Goal: Information Seeking & Learning: Learn about a topic

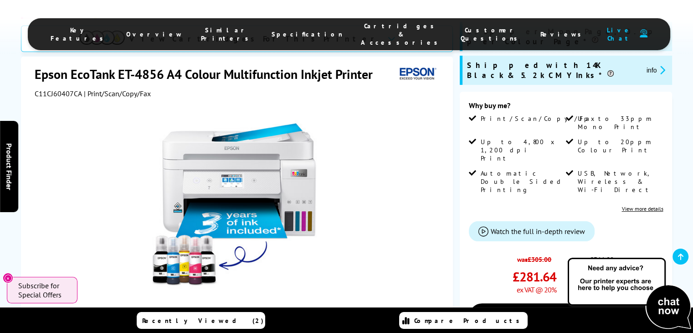
scroll to position [298, 0]
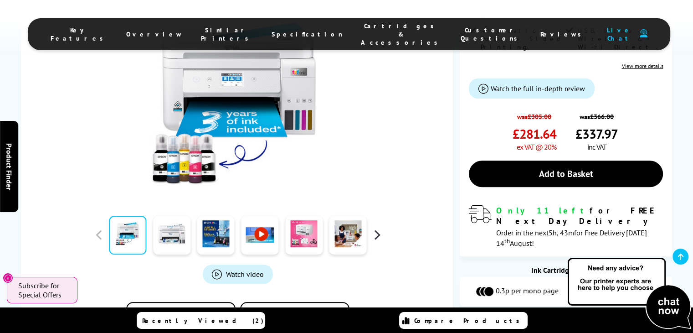
click at [378, 228] on button "button" at bounding box center [377, 235] width 14 height 14
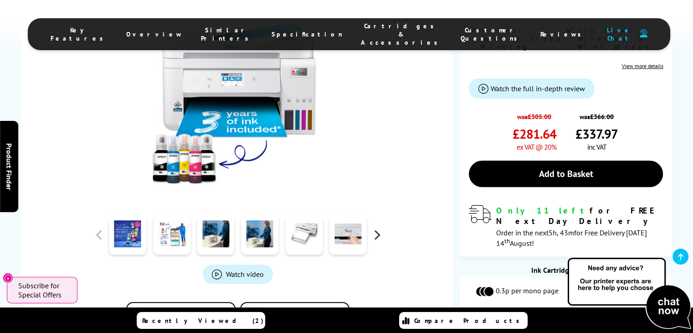
click at [378, 228] on button "button" at bounding box center [377, 235] width 14 height 14
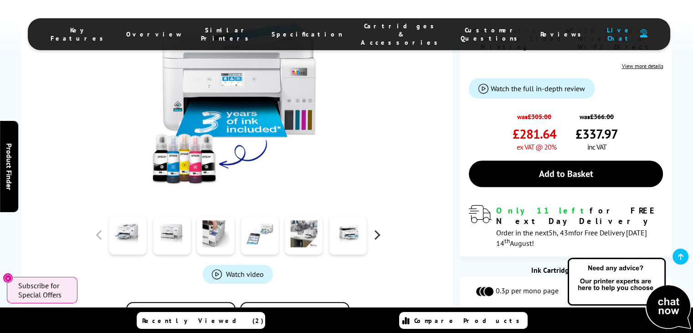
click at [378, 228] on button "button" at bounding box center [377, 235] width 14 height 14
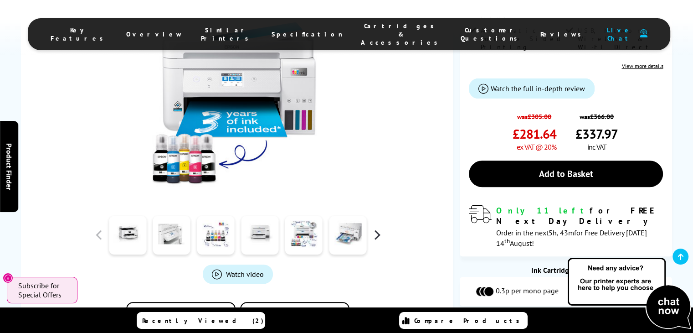
click at [378, 228] on button "button" at bounding box center [377, 235] width 14 height 14
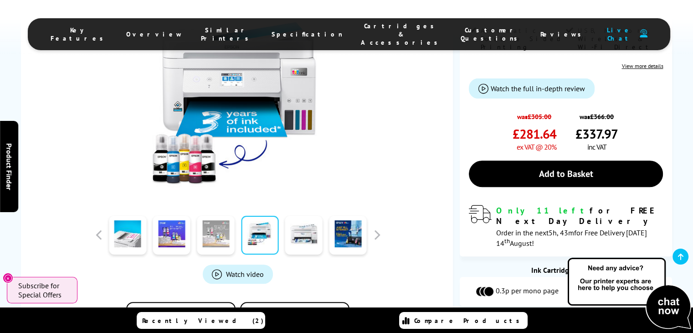
click at [220, 215] on link at bounding box center [215, 234] width 37 height 39
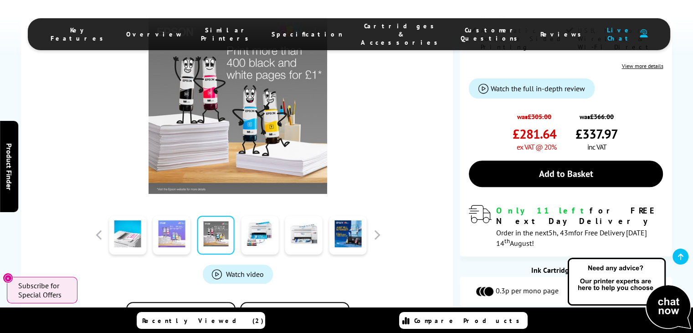
click at [184, 215] on link at bounding box center [171, 234] width 37 height 39
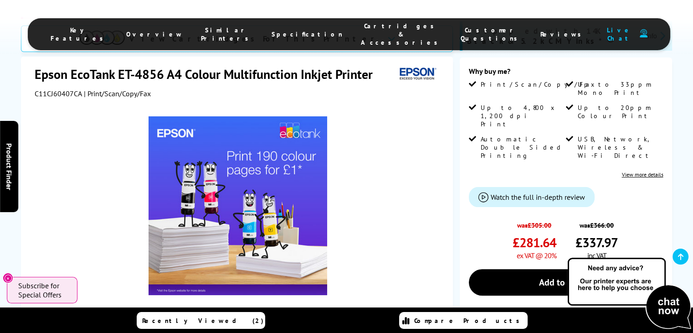
scroll to position [189, 0]
click at [225, 317] on link at bounding box center [215, 336] width 37 height 39
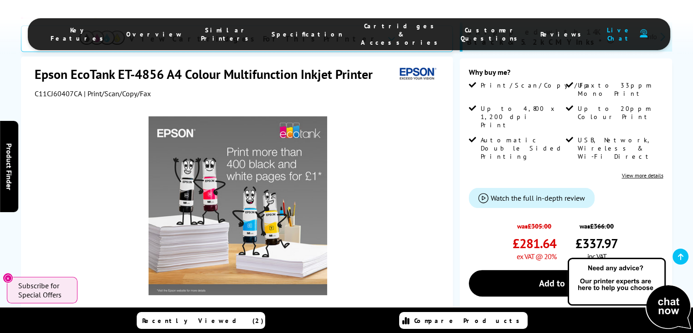
click at [257, 317] on link at bounding box center [259, 336] width 37 height 39
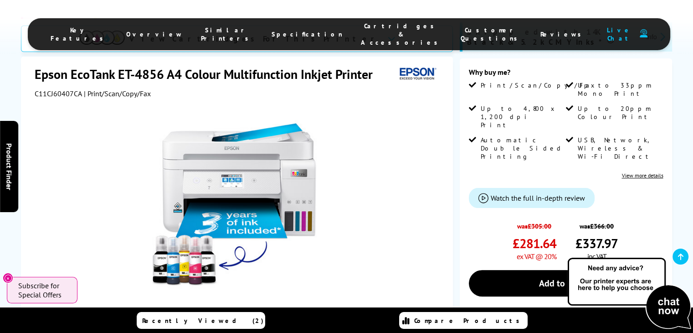
click at [344, 317] on link at bounding box center [347, 336] width 37 height 39
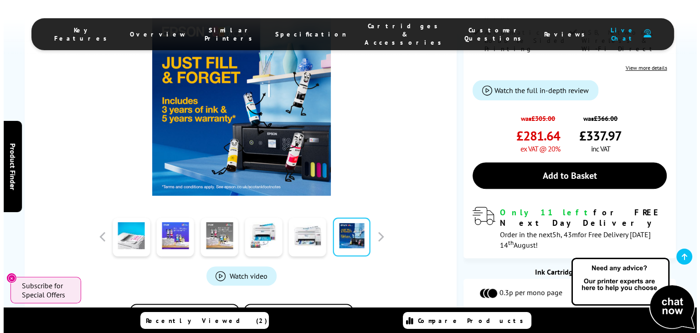
scroll to position [311, 0]
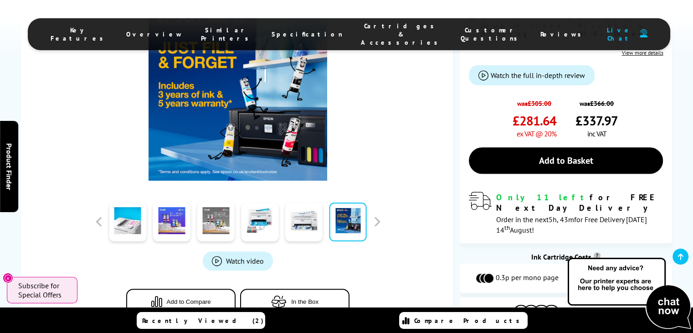
click at [239, 251] on link "Watch video" at bounding box center [238, 260] width 70 height 19
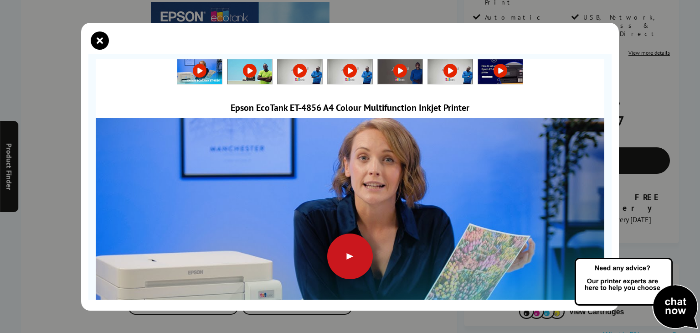
click at [339, 249] on div at bounding box center [350, 256] width 46 height 46
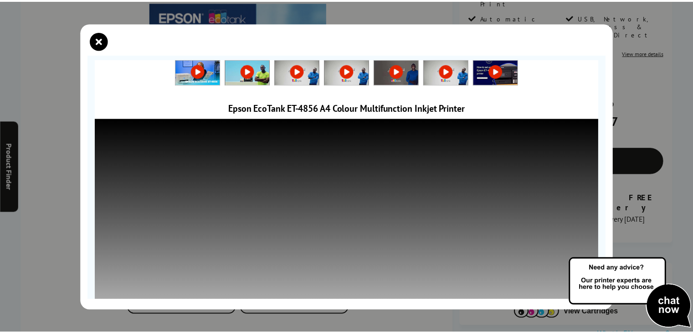
scroll to position [110, 0]
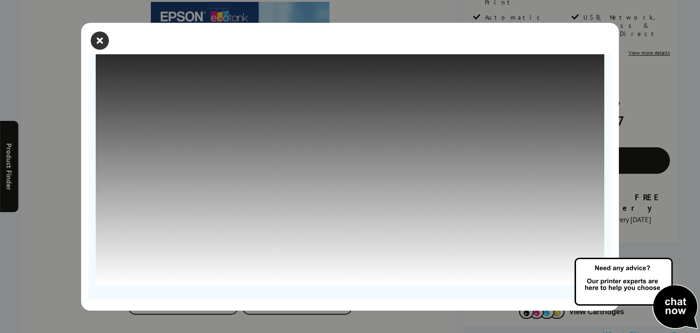
click at [107, 39] on icon "close modal" at bounding box center [100, 40] width 18 height 18
